Goal: Browse casually

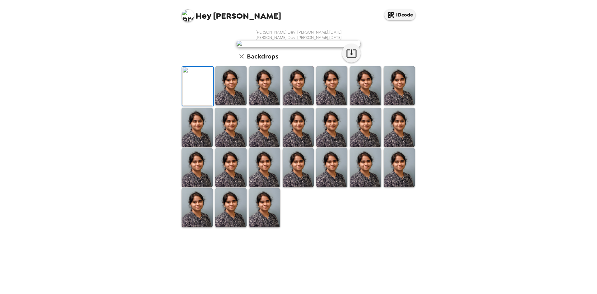
click at [221, 105] on img at bounding box center [230, 85] width 31 height 39
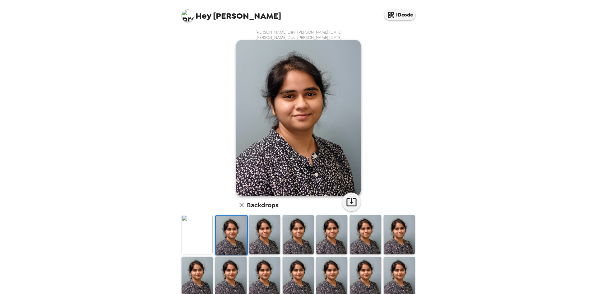
click at [263, 236] on img at bounding box center [264, 234] width 31 height 39
click at [294, 236] on img at bounding box center [298, 234] width 31 height 39
click at [334, 233] on img at bounding box center [331, 234] width 31 height 39
click at [372, 233] on img at bounding box center [365, 234] width 31 height 39
click at [398, 232] on img at bounding box center [399, 234] width 31 height 39
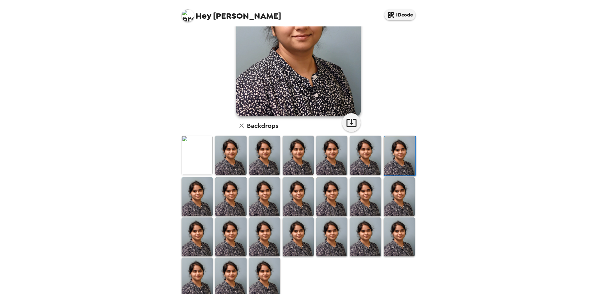
scroll to position [89, 0]
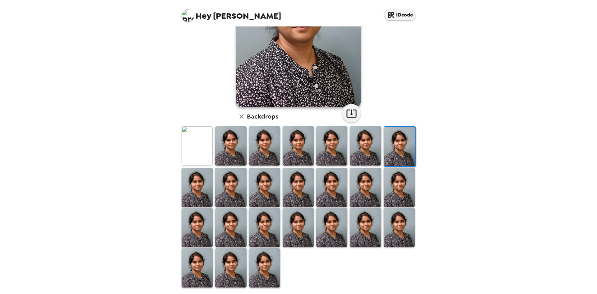
click at [226, 259] on img at bounding box center [230, 267] width 31 height 39
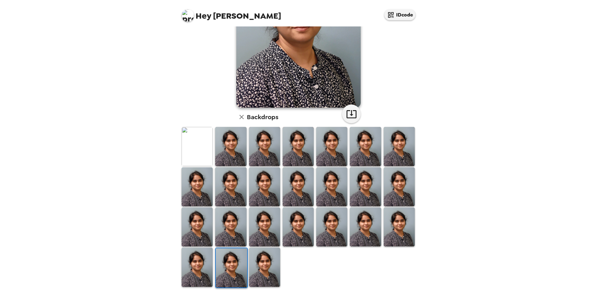
click at [282, 261] on div at bounding box center [299, 207] width 239 height 162
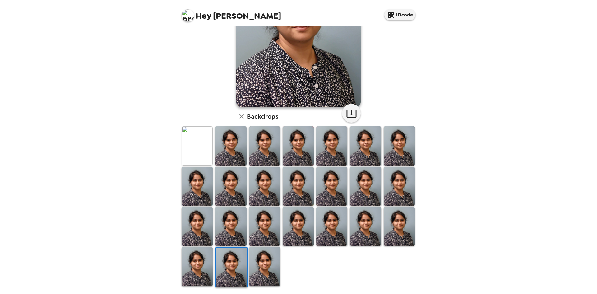
click at [263, 261] on img at bounding box center [264, 266] width 31 height 39
